Goal: Task Accomplishment & Management: Manage account settings

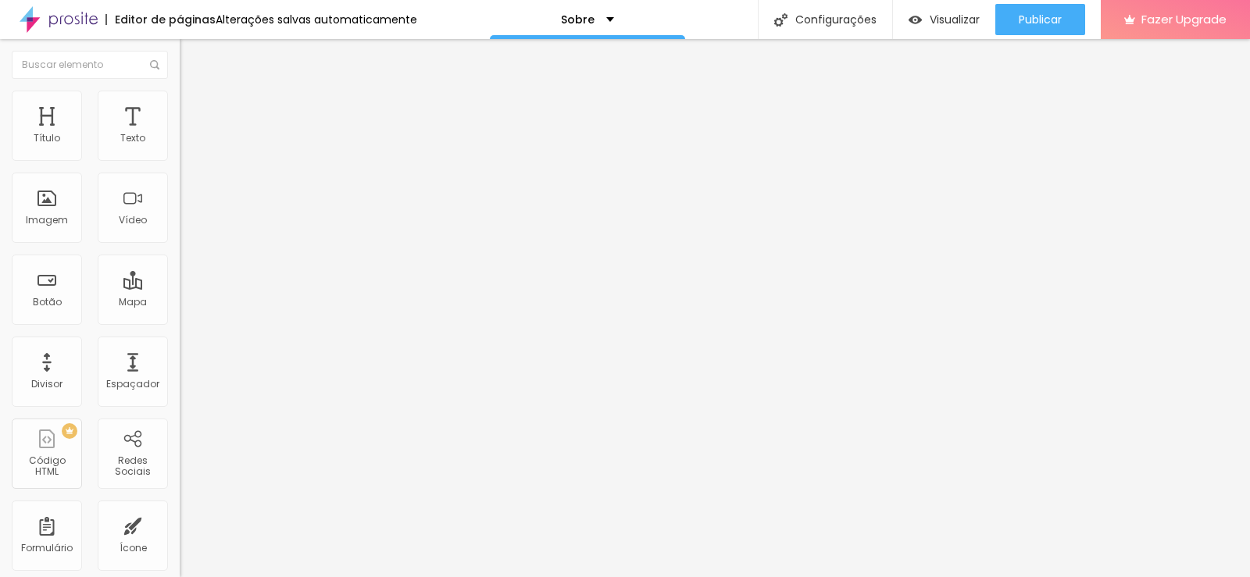
click at [191, 57] on img "button" at bounding box center [197, 57] width 12 height 12
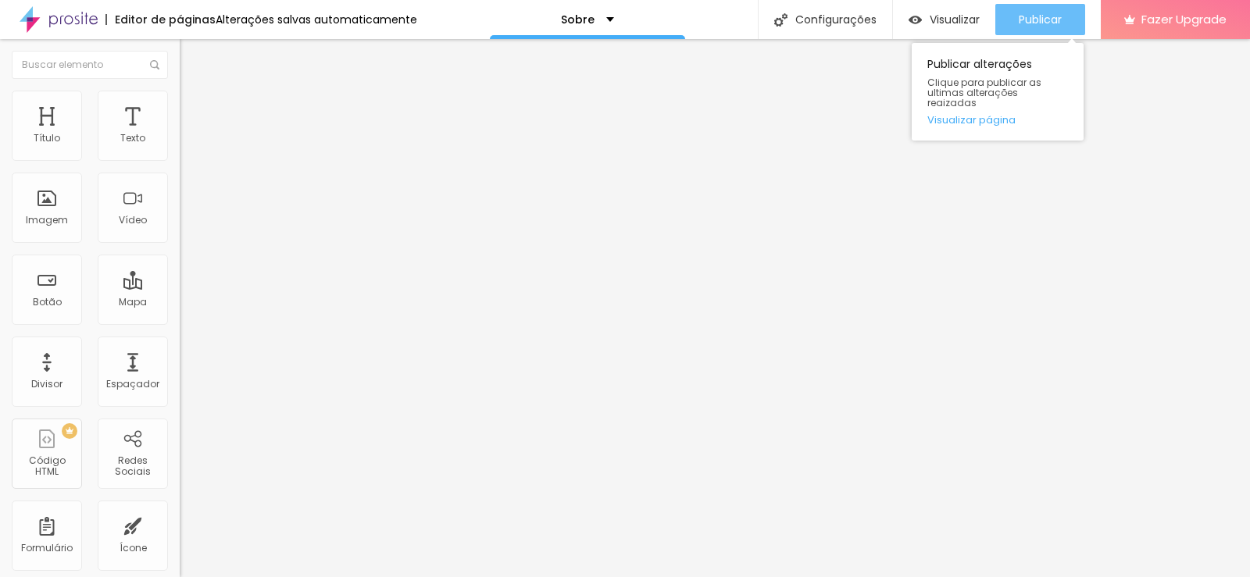
click at [1040, 16] on span "Publicar" at bounding box center [1040, 19] width 43 height 12
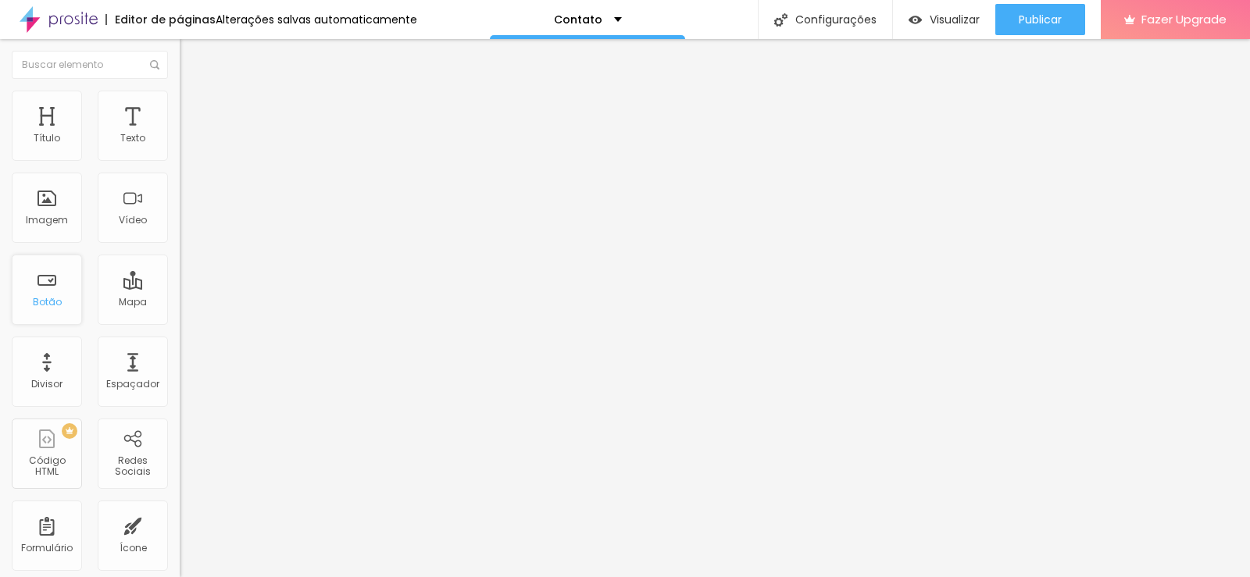
click at [48, 301] on div "Botão" at bounding box center [47, 302] width 29 height 11
click at [53, 297] on div "Botão" at bounding box center [47, 302] width 29 height 11
click at [47, 283] on div "Botão" at bounding box center [47, 290] width 70 height 70
click at [51, 309] on div "Botão" at bounding box center [47, 290] width 70 height 70
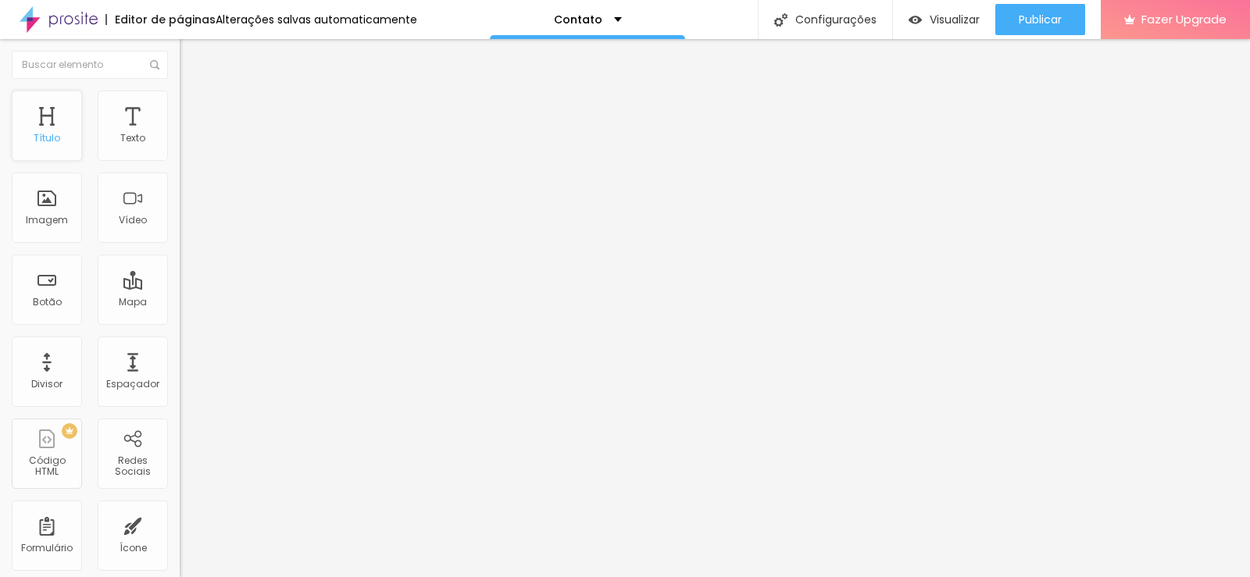
click at [46, 130] on div "Título" at bounding box center [47, 126] width 70 height 70
click at [180, 115] on li "Estilo" at bounding box center [270, 111] width 180 height 16
click at [180, 119] on img at bounding box center [187, 126] width 14 height 14
click at [180, 102] on img at bounding box center [187, 94] width 14 height 14
click at [191, 59] on img "button" at bounding box center [197, 63] width 12 height 12
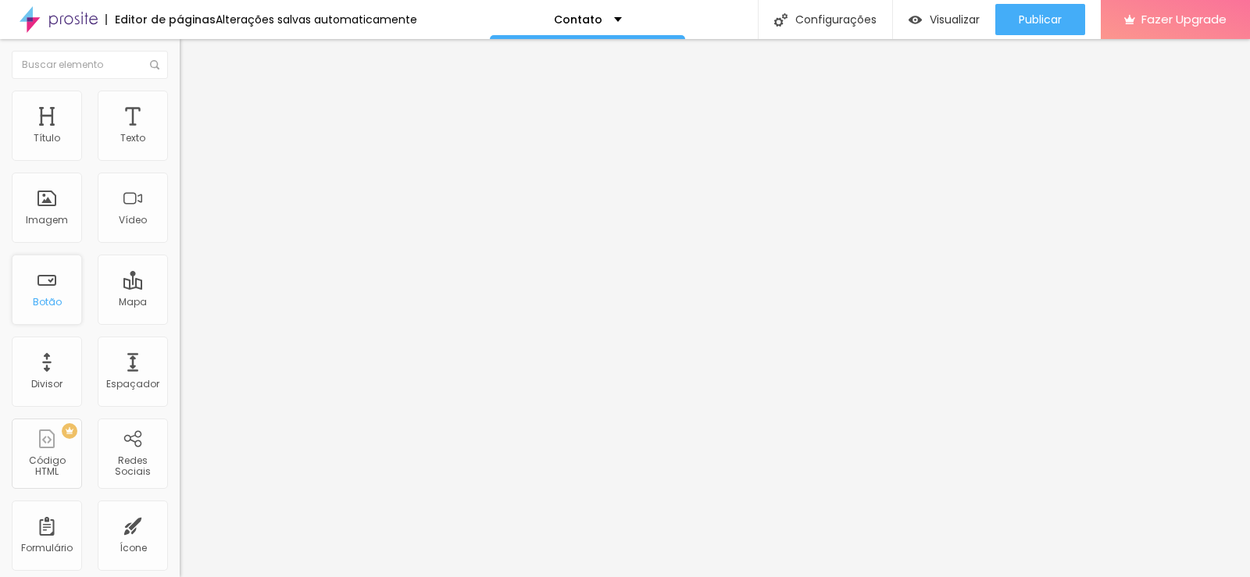
click at [50, 289] on div "Botão" at bounding box center [47, 290] width 70 height 70
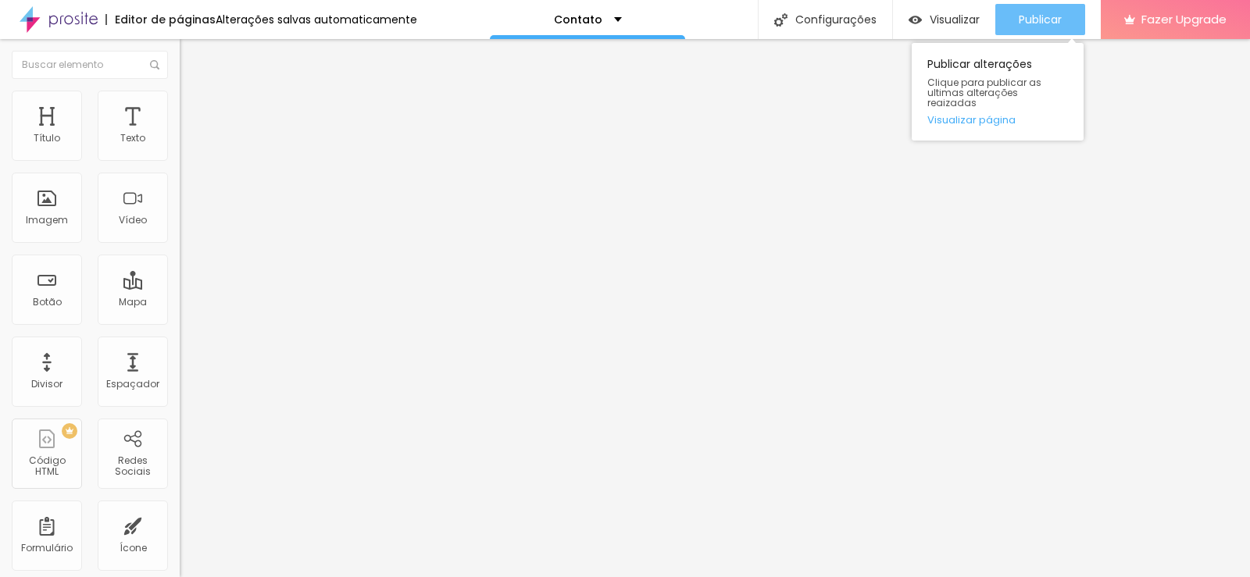
click at [1054, 14] on span "Publicar" at bounding box center [1040, 19] width 43 height 12
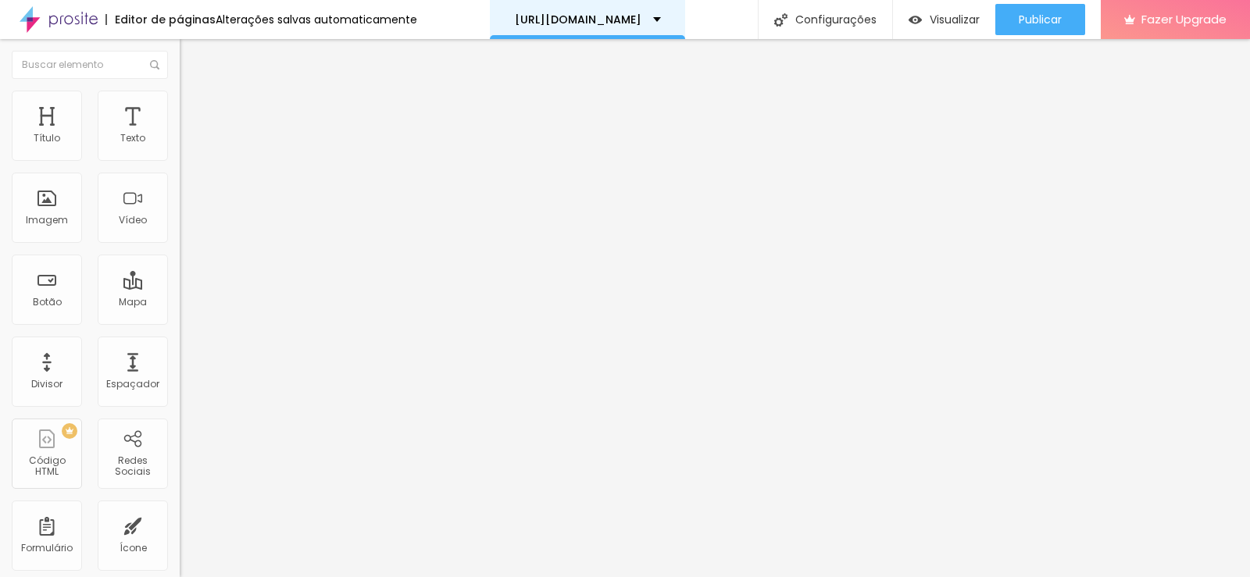
click at [661, 18] on div "http://oneclickbyphoto.alboompro.com/portfolio/casamento/1545110-orcamentos-cas…" at bounding box center [588, 19] width 146 height 11
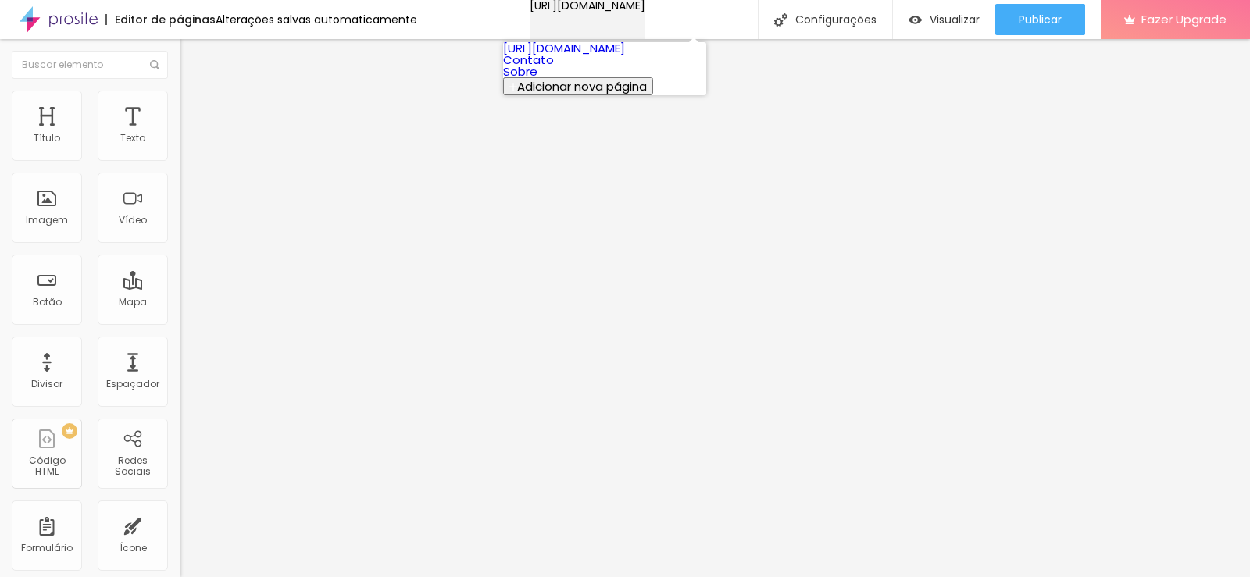
click at [645, 11] on div "http://oneclickbyphoto.alboompro.com/portfolio/casamento/1545110-orcamentos-cas…" at bounding box center [588, 5] width 116 height 11
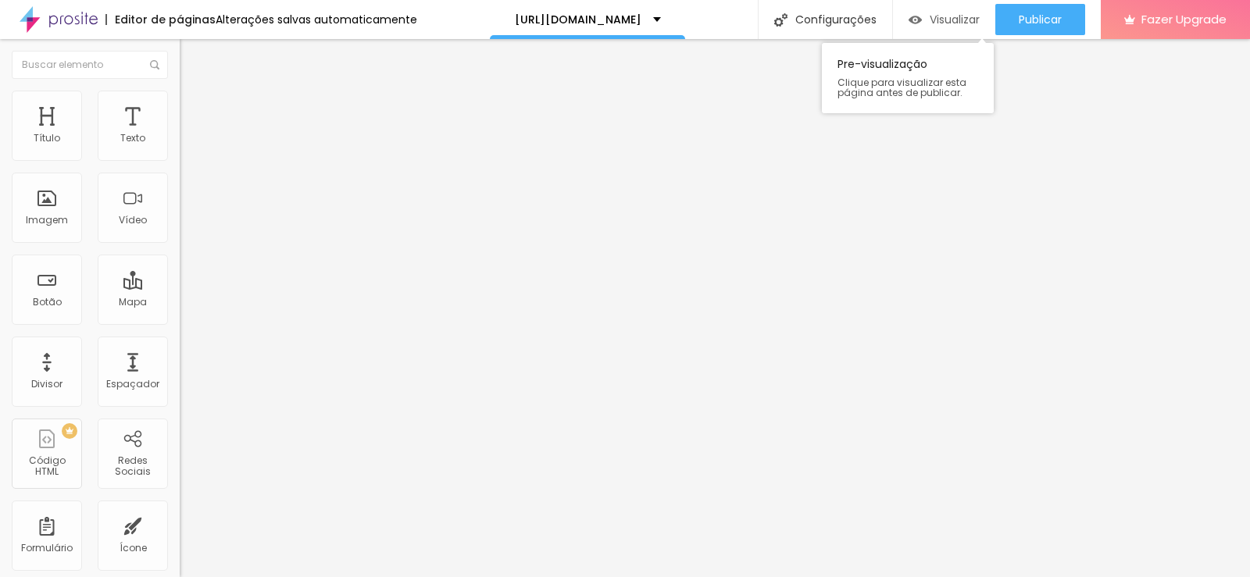
click at [937, 16] on span "Visualizar" at bounding box center [954, 19] width 50 height 12
